Goal: Task Accomplishment & Management: Manage account settings

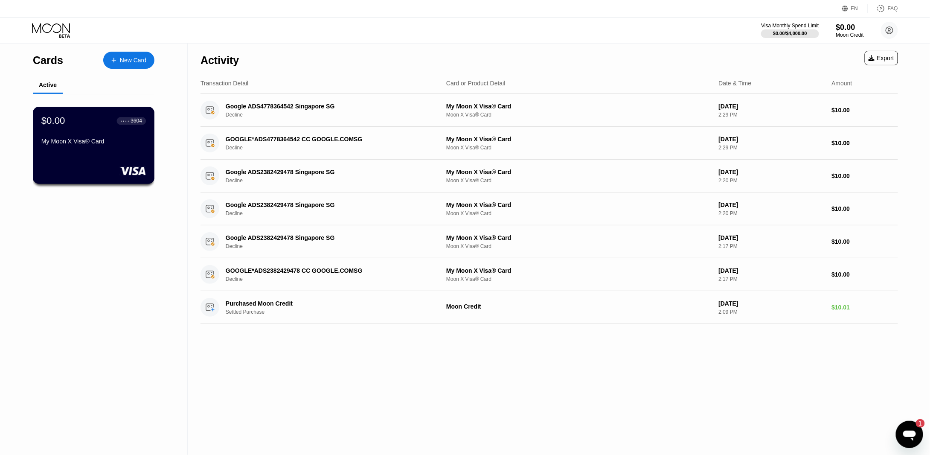
click at [84, 141] on div "My Moon X Visa® Card" at bounding box center [93, 141] width 104 height 7
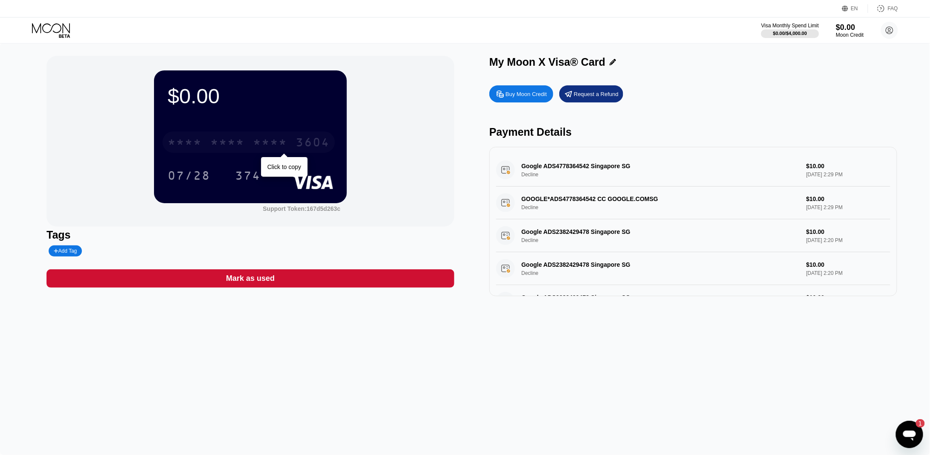
click at [238, 147] on div "* * * *" at bounding box center [227, 143] width 34 height 14
